Goal: Information Seeking & Learning: Find specific page/section

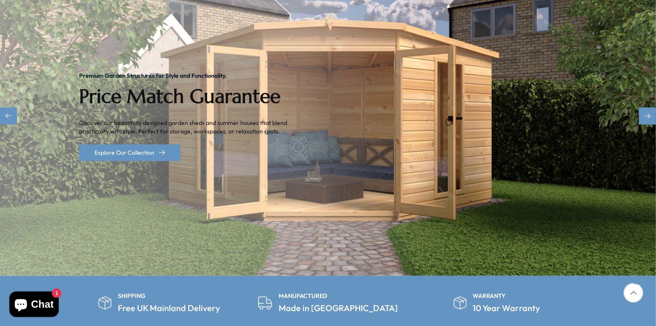
scroll to position [166, 0]
click at [633, 291] on div at bounding box center [633, 293] width 20 height 20
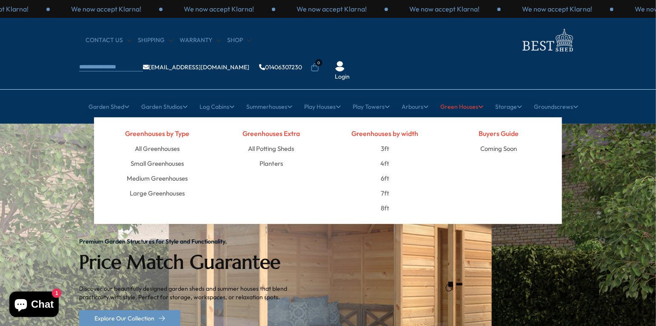
click at [469, 96] on link "Green Houses" at bounding box center [461, 106] width 43 height 21
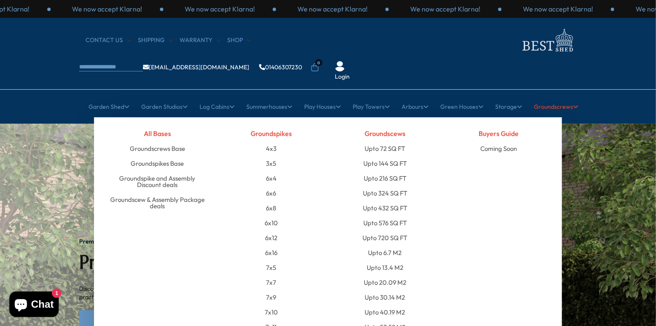
click at [566, 96] on link "Groundscrews" at bounding box center [556, 106] width 44 height 21
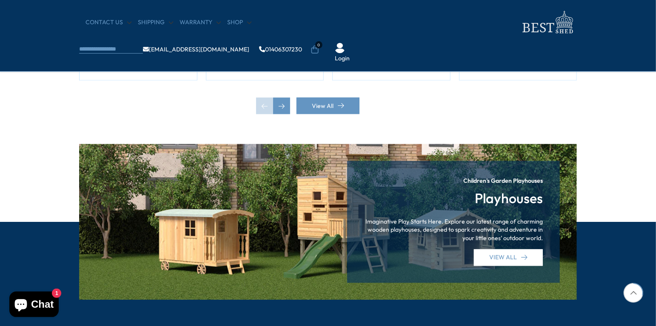
scroll to position [678, 0]
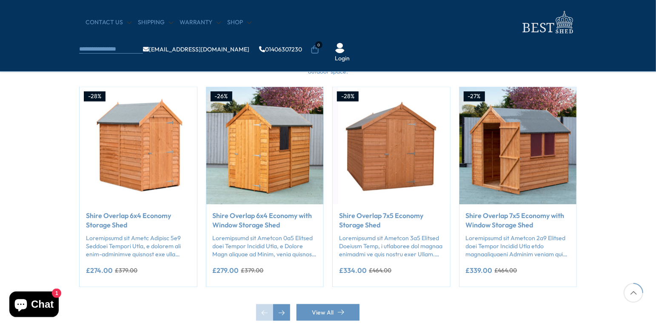
click at [143, 46] on input "search" at bounding box center [111, 50] width 64 height 8
type input "**********"
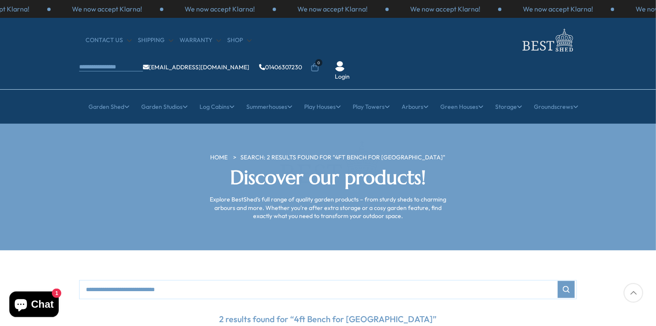
click at [369, 12] on span at bounding box center [328, 163] width 656 height 326
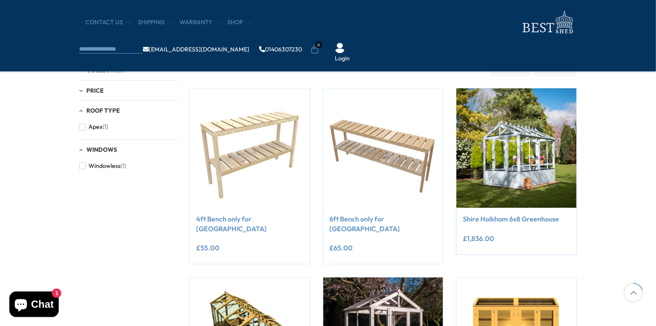
scroll to position [219, 0]
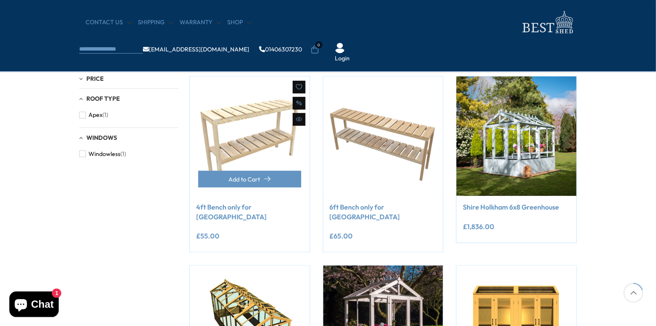
click at [243, 205] on link "4ft Bench only for [GEOGRAPHIC_DATA]" at bounding box center [249, 211] width 107 height 19
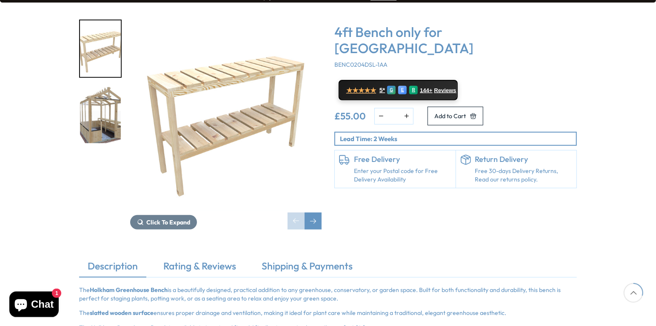
scroll to position [152, 0]
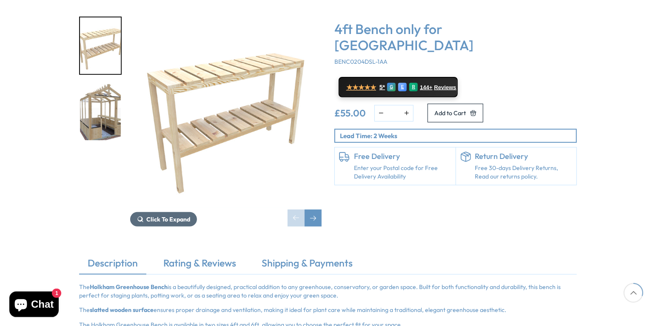
click at [156, 216] on span "Click To Expand" at bounding box center [168, 220] width 44 height 8
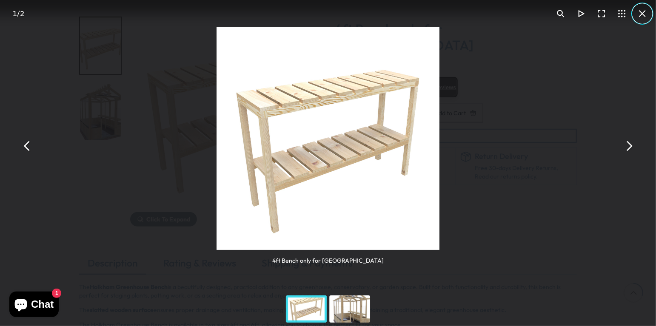
click at [643, 12] on button "You can close this modal content with the ESC key" at bounding box center [642, 13] width 20 height 20
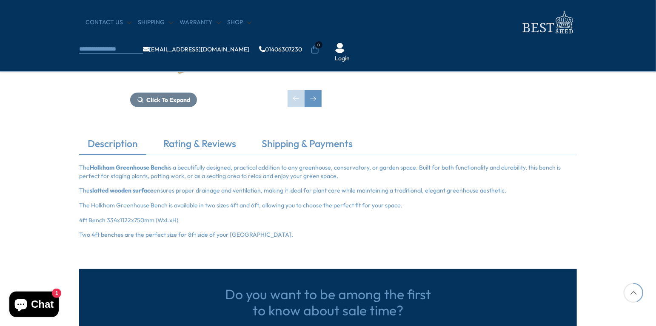
scroll to position [202, 0]
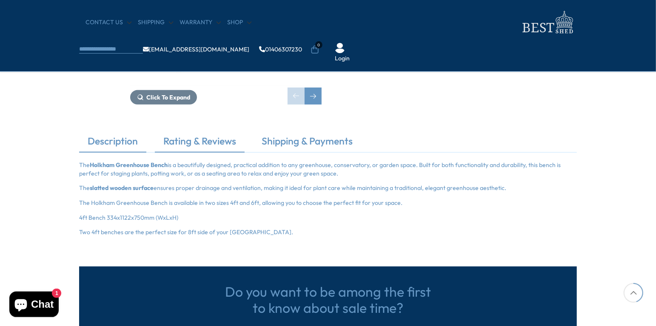
click at [212, 140] on link "Rating & Reviews" at bounding box center [200, 143] width 90 height 18
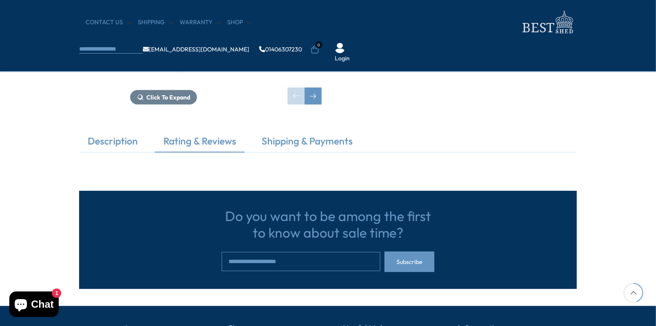
click at [209, 139] on link "Rating & Reviews" at bounding box center [200, 143] width 90 height 18
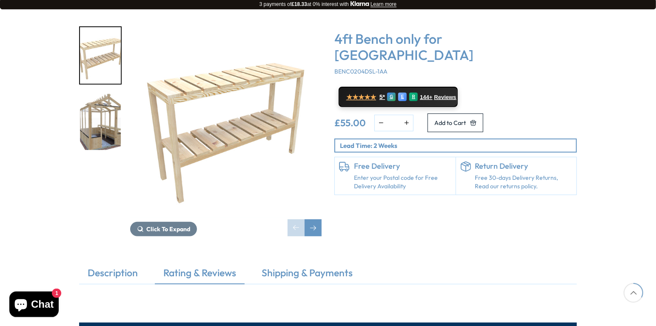
scroll to position [139, 0]
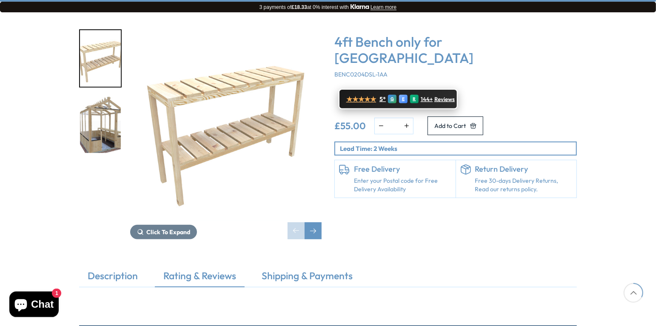
click at [429, 96] on span "144+" at bounding box center [426, 99] width 12 height 7
click at [179, 269] on link "Rating & Reviews" at bounding box center [200, 278] width 90 height 18
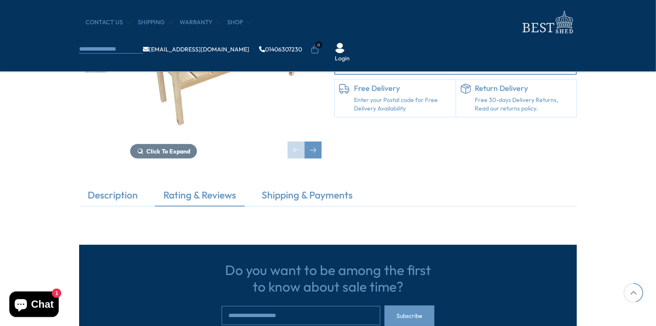
scroll to position [180, 0]
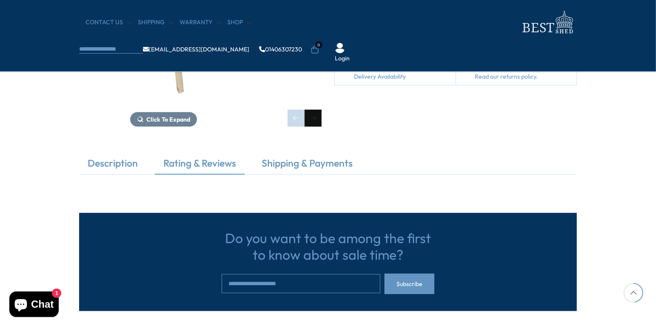
click at [313, 118] on div "Next slide" at bounding box center [312, 118] width 17 height 17
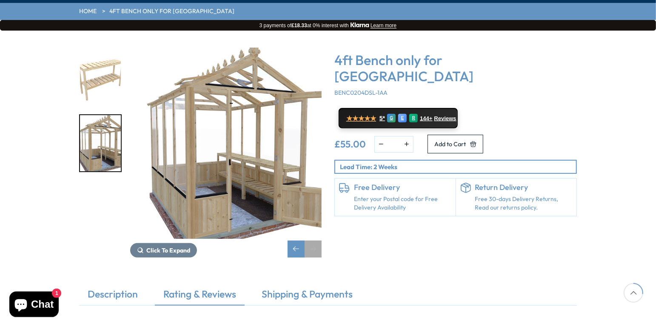
scroll to position [127, 0]
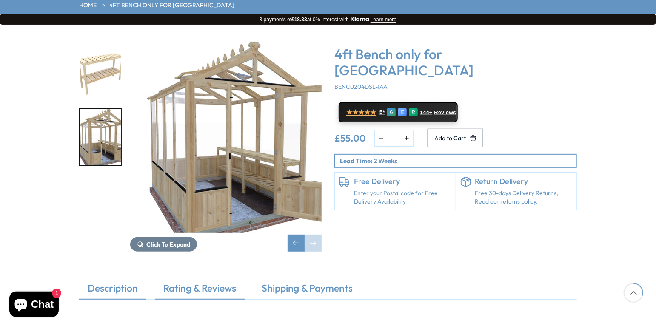
click at [121, 281] on link "Description" at bounding box center [112, 290] width 67 height 18
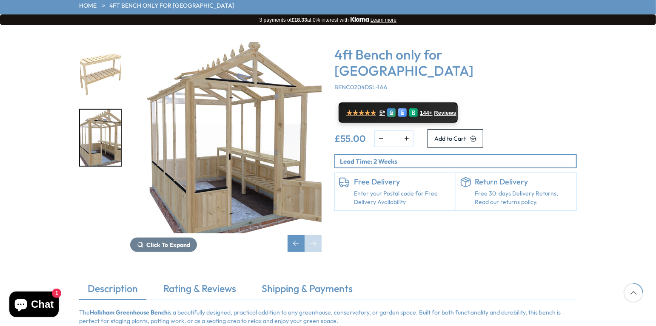
scroll to position [126, 0]
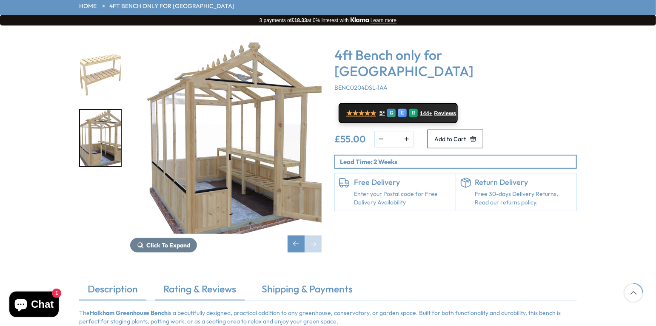
click at [206, 282] on link "Rating & Reviews" at bounding box center [200, 291] width 90 height 18
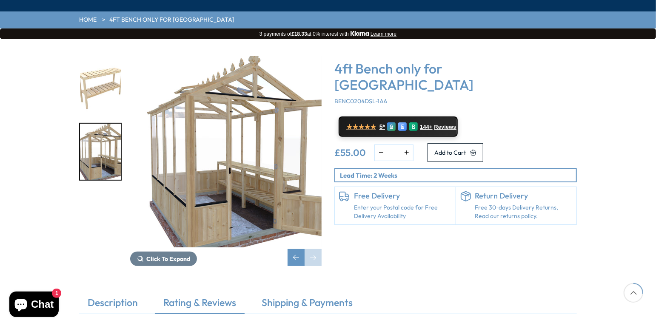
scroll to position [105, 0]
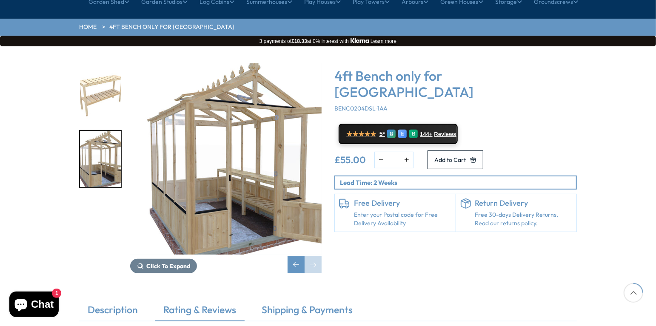
click at [170, 303] on link "Rating & Reviews" at bounding box center [200, 312] width 90 height 18
click at [203, 303] on link "Rating & Reviews" at bounding box center [200, 312] width 90 height 18
